Goal: Find specific page/section: Find specific page/section

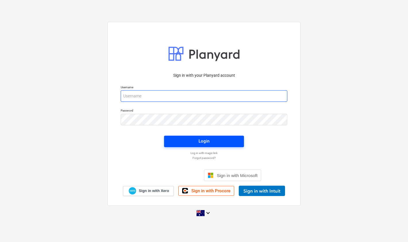
type input "[EMAIL_ADDRESS][DOMAIN_NAME]"
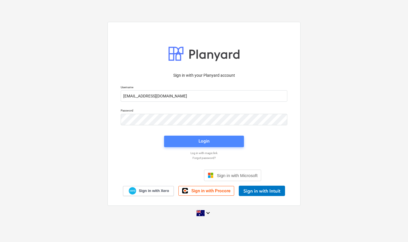
click at [184, 143] on span "Login" at bounding box center [204, 140] width 66 height 7
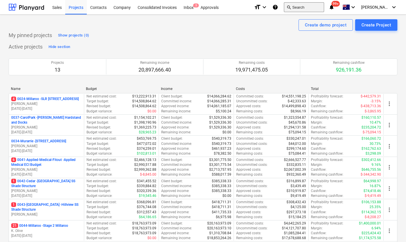
click at [291, 9] on span "search" at bounding box center [288, 7] width 5 height 5
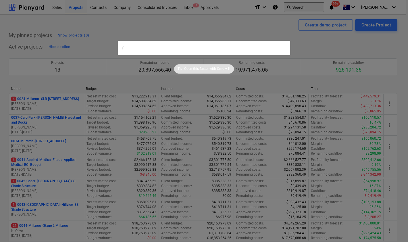
type input "fs"
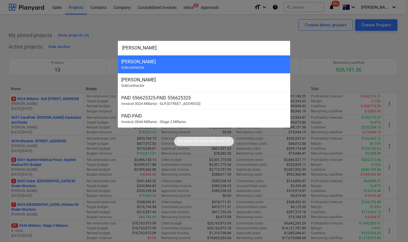
type input "[PERSON_NAME]"
click at [232, 58] on div "[PERSON_NAME] Subcontractor" at bounding box center [204, 64] width 172 height 18
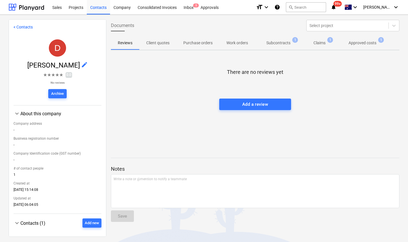
click at [361, 46] on p "Approved costs" at bounding box center [362, 43] width 28 height 6
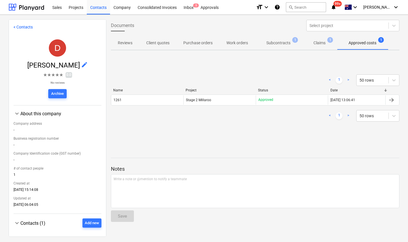
click at [120, 104] on div "1261" at bounding box center [147, 99] width 72 height 9
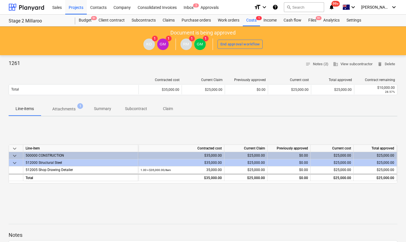
click at [65, 107] on p "Attachments" at bounding box center [63, 109] width 23 height 6
